Goal: Information Seeking & Learning: Understand process/instructions

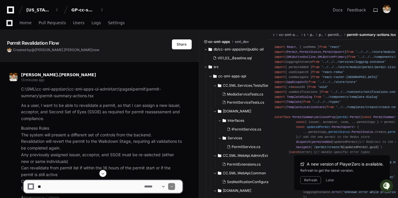
scroll to position [65, 0]
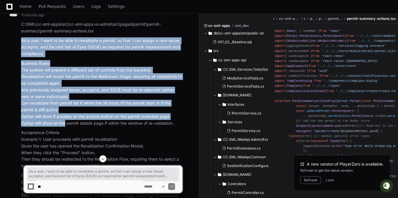
drag, startPoint x: 22, startPoint y: 41, endPoint x: 64, endPoint y: 121, distance: 90.7
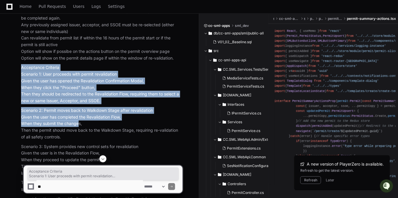
drag, startPoint x: 21, startPoint y: 66, endPoint x: 77, endPoint y: 125, distance: 81.5
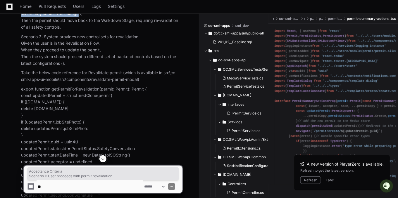
scroll to position [260, 0]
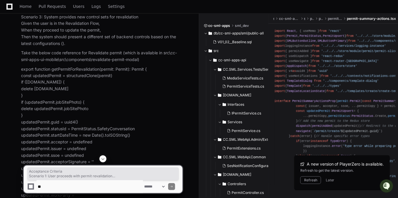
click at [85, 69] on p "export function getPermitForRevalidation(permit: Permit): Permit { const update…" at bounding box center [101, 192] width 161 height 253
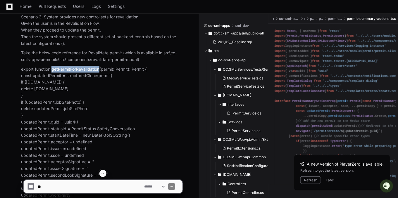
click at [85, 69] on p "export function getPermitForRevalidation(permit: Permit): Permit { const update…" at bounding box center [101, 192] width 161 height 253
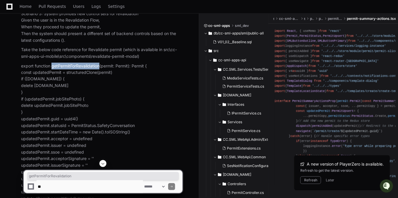
scroll to position [325, 0]
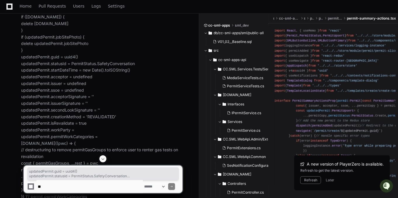
drag, startPoint x: 22, startPoint y: 56, endPoint x: 74, endPoint y: 141, distance: 98.9
click at [74, 141] on p "export function getPermitForRevalidation(permit: Permit): Permit { const update…" at bounding box center [101, 127] width 161 height 253
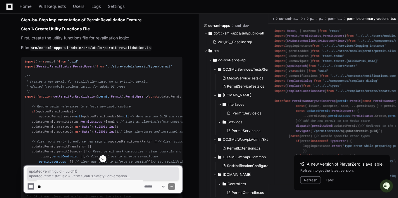
scroll to position [2208, 0]
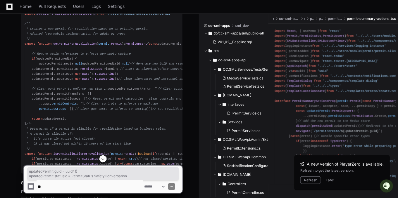
click at [78, 46] on span "getPermitForRevalidation" at bounding box center [74, 44] width 43 height 4
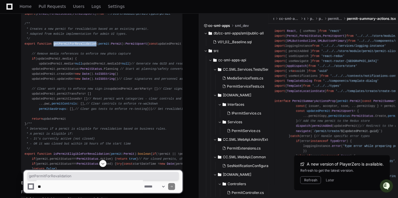
click at [78, 46] on span "getPermitForRevalidation" at bounding box center [74, 44] width 43 height 4
click at [52, 57] on div "import { v4 as uuid4 } from 'uuid' import { Permit , PermitStatus , PermitUpser…" at bounding box center [102, 88] width 154 height 165
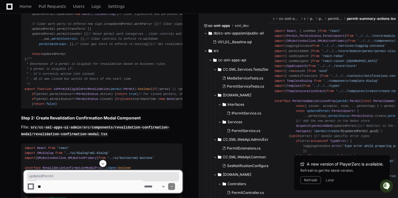
click at [107, 6] on span "Planning" at bounding box center [111, 4] width 14 height 4
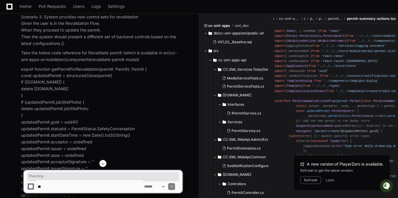
scroll to position [325, 0]
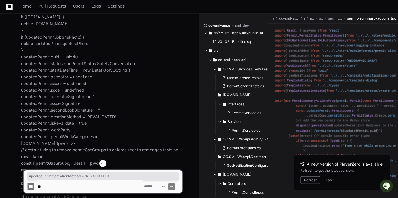
drag, startPoint x: 20, startPoint y: 117, endPoint x: 126, endPoint y: 120, distance: 105.8
click at [126, 120] on div "C:\SML\cc-sml-apps\src\cc-sml-apps-ui-admin\src\pages\permit\permit-summary\per…" at bounding box center [95, 7] width 173 height 492
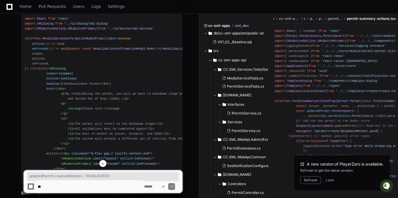
scroll to position [2273, 0]
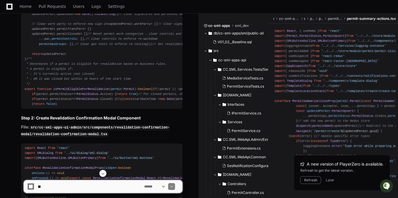
click at [105, 6] on span "Planning" at bounding box center [111, 4] width 14 height 4
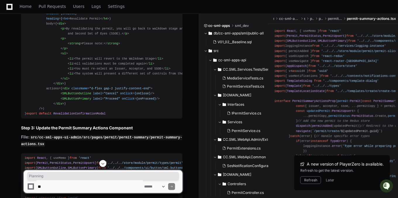
scroll to position [2533, 0]
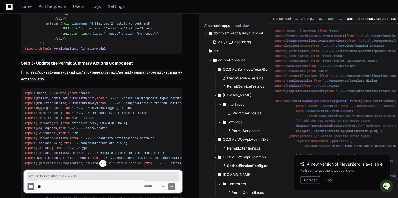
drag, startPoint x: 92, startPoint y: 67, endPoint x: 44, endPoint y: 69, distance: 48.3
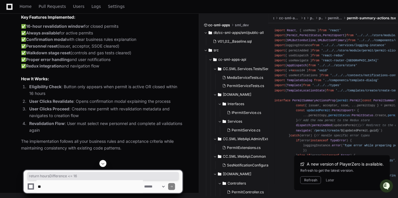
scroll to position [3962, 0]
